Goal: Navigation & Orientation: Find specific page/section

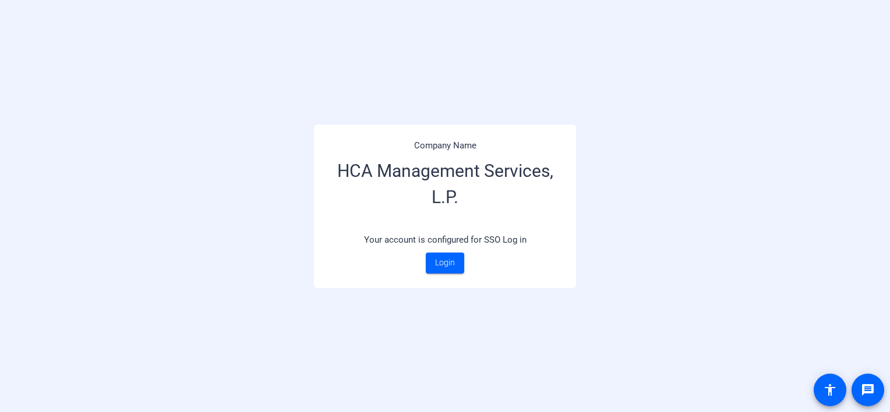
click at [449, 248] on p "Your account is configured for SSO Log in" at bounding box center [445, 240] width 233 height 25
click at [447, 257] on span "Login" at bounding box center [445, 263] width 20 height 12
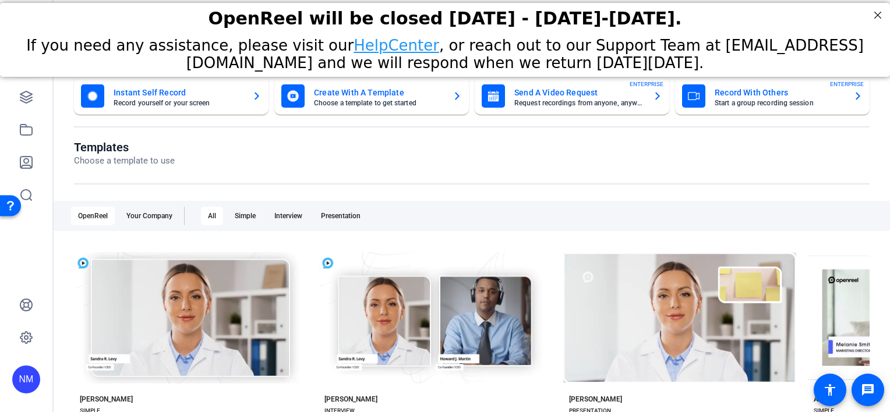
click at [740, 143] on openreel-page-title "Templates Choose a template to use" at bounding box center [472, 153] width 796 height 27
